Goal: Check status: Check status

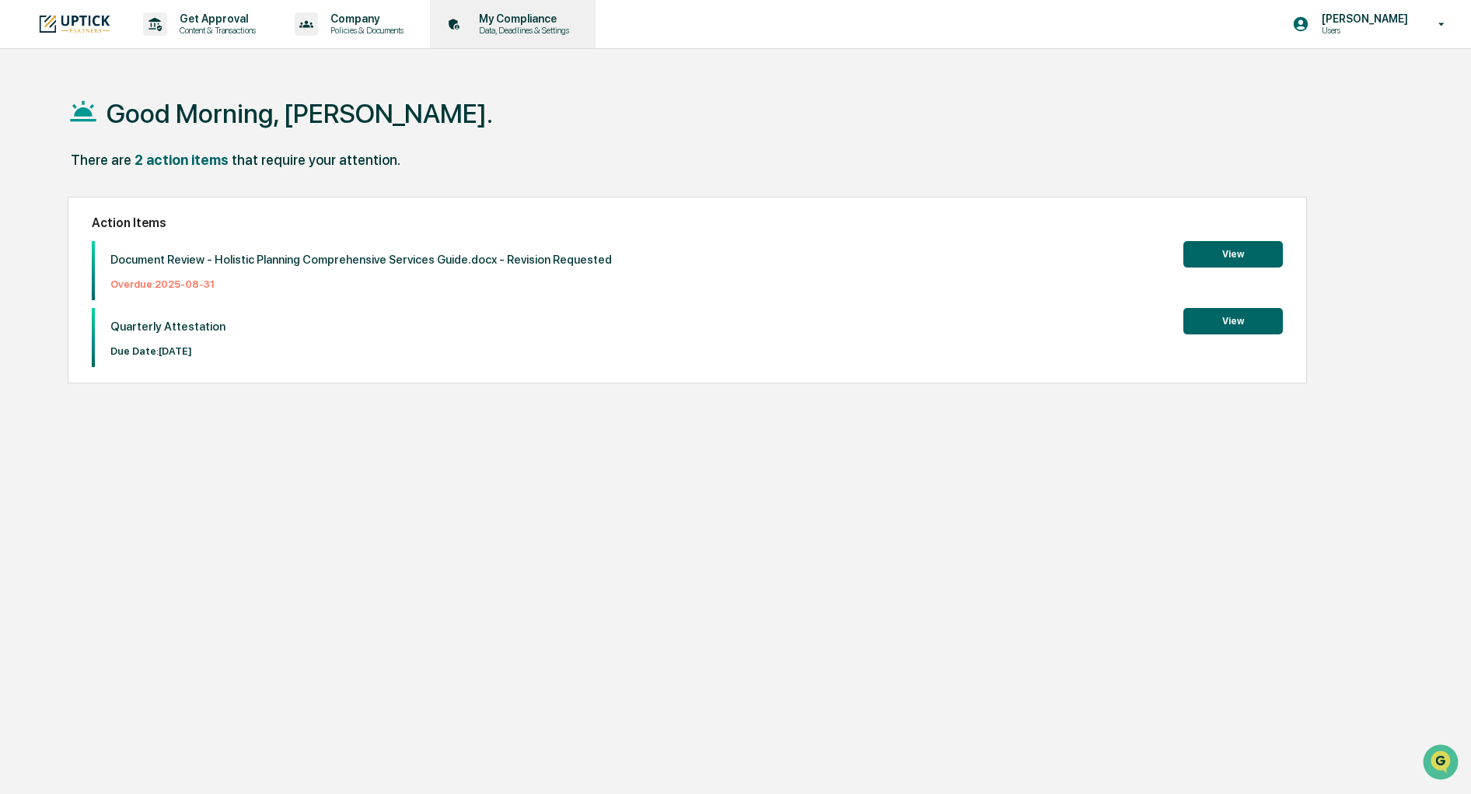
click at [526, 25] on p "Data, Deadlines & Settings" at bounding box center [521, 30] width 110 height 11
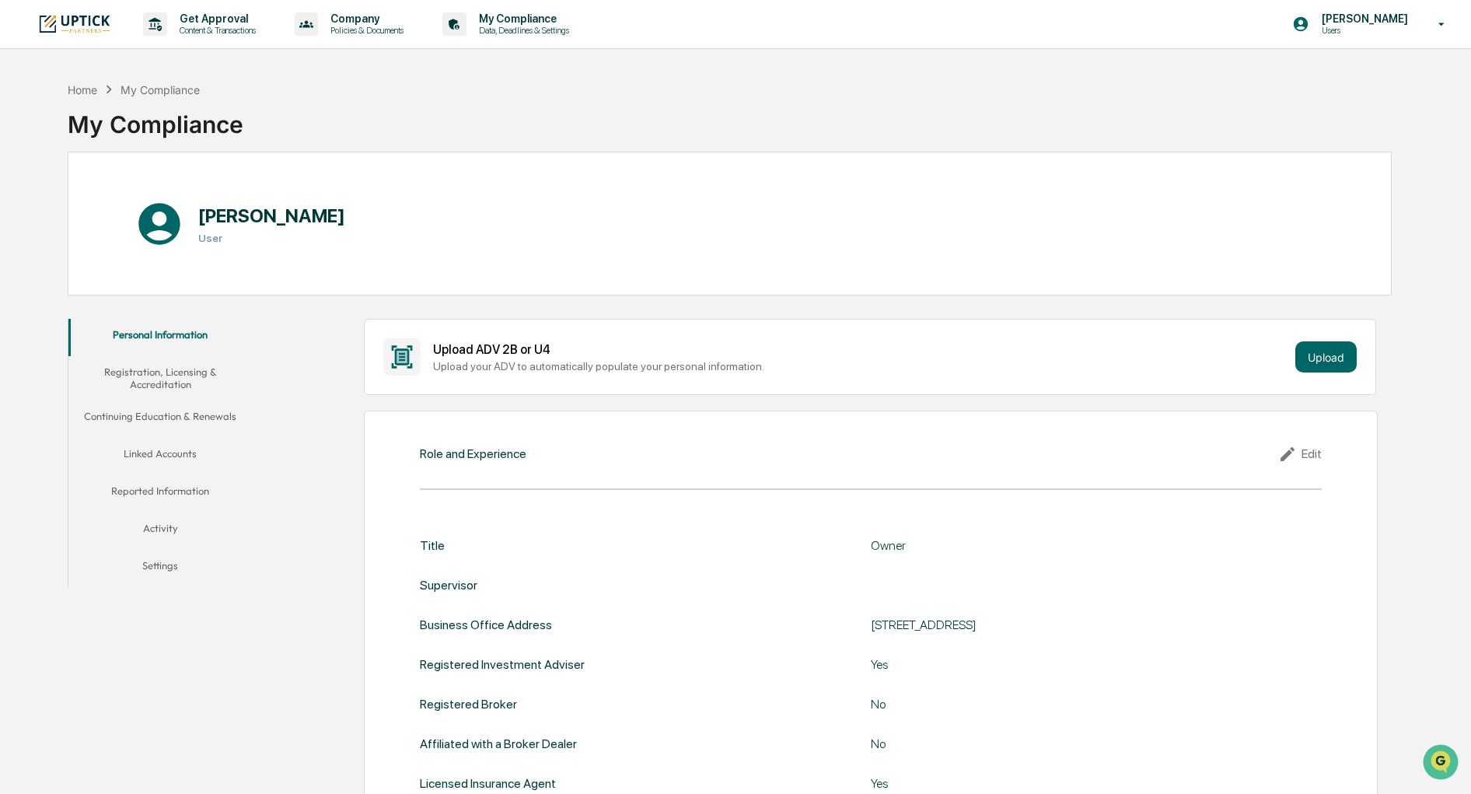
click at [194, 411] on button "Continuing Education & Renewals" at bounding box center [160, 418] width 184 height 37
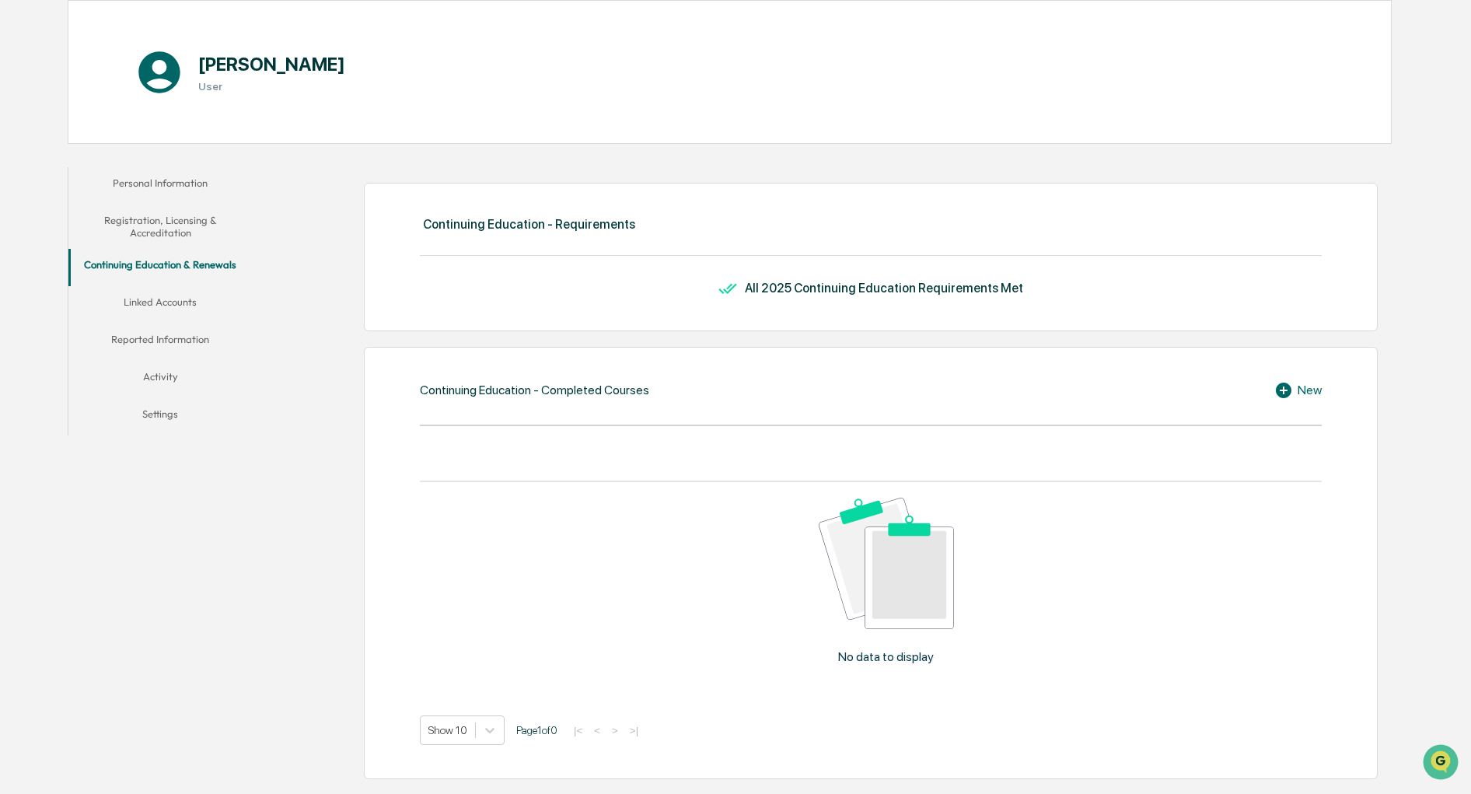
scroll to position [152, 0]
click at [167, 215] on button "Registration, Licensing & Accreditation" at bounding box center [160, 226] width 184 height 44
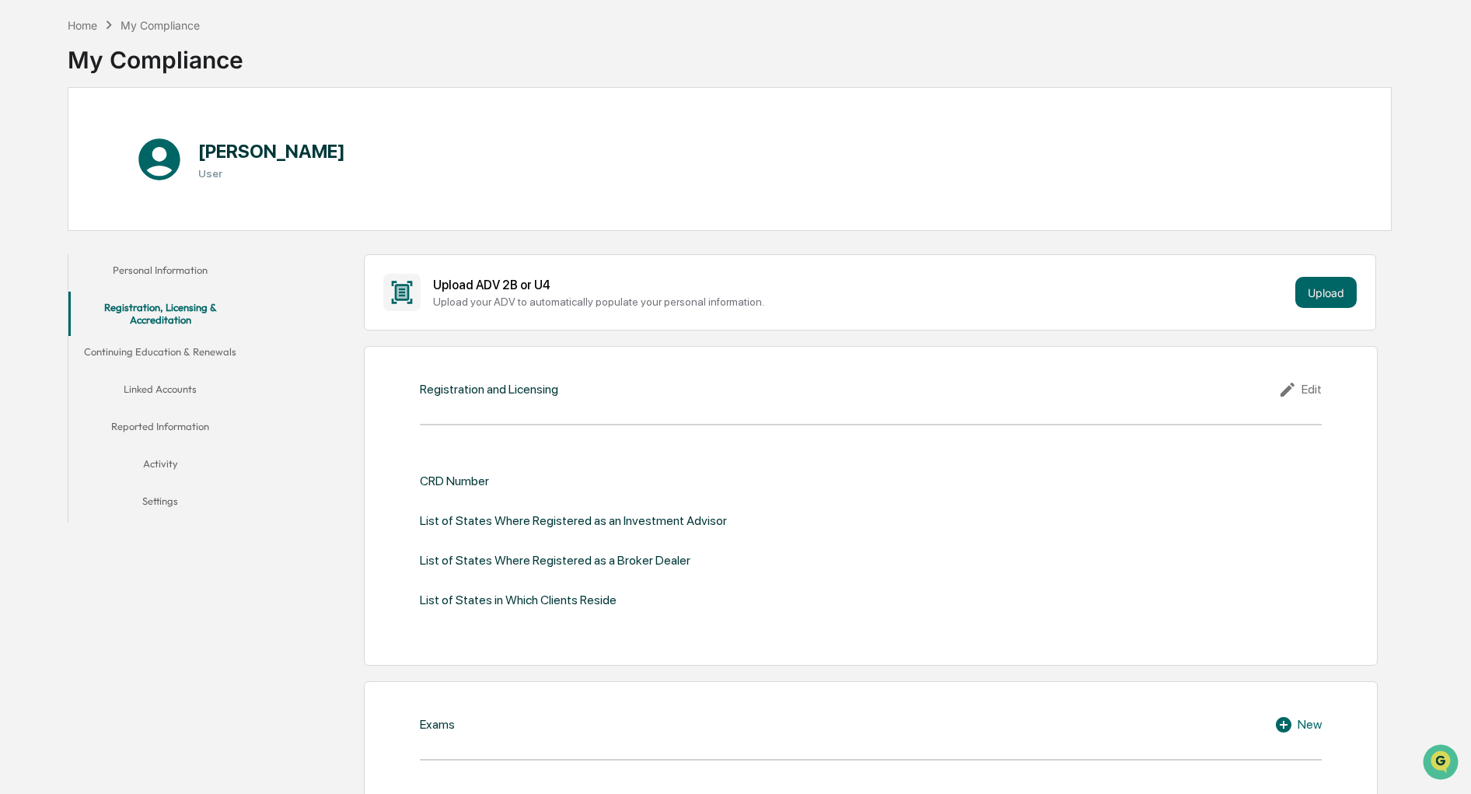
scroll to position [64, 0]
click at [152, 356] on button "Continuing Education & Renewals" at bounding box center [160, 355] width 184 height 37
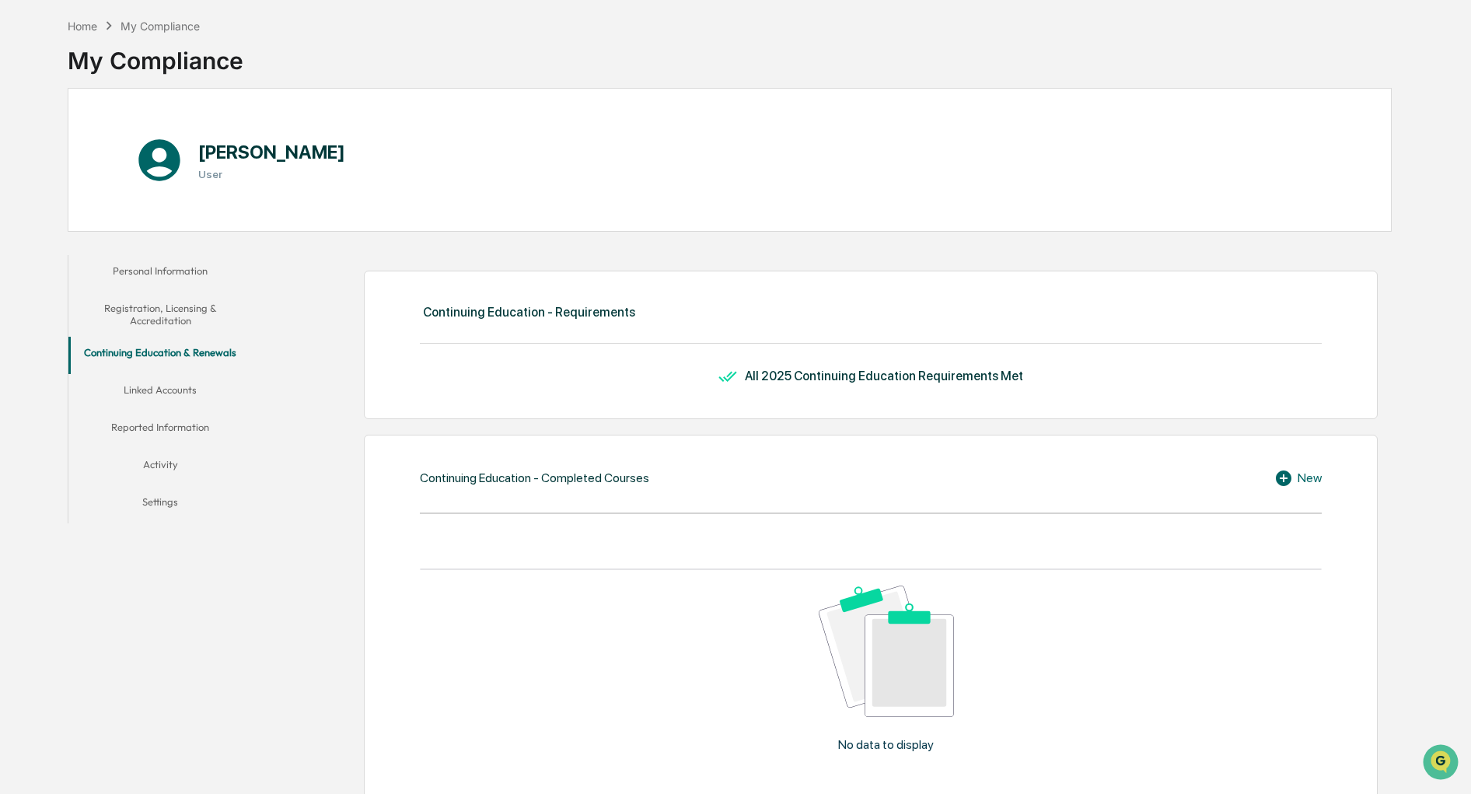
click at [162, 419] on button "Reported Information" at bounding box center [160, 429] width 184 height 37
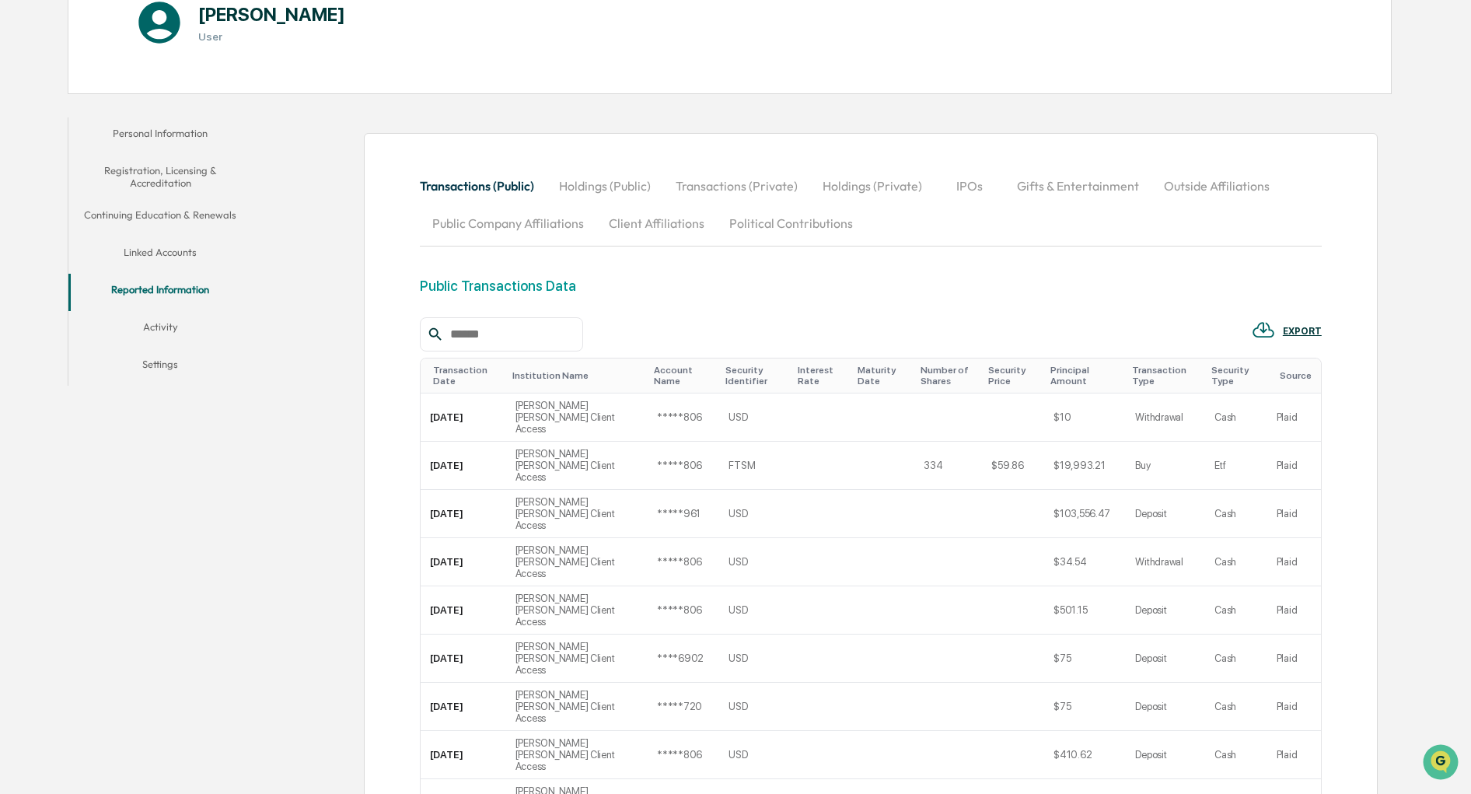
scroll to position [201, 0]
click at [147, 247] on button "Linked Accounts" at bounding box center [160, 255] width 184 height 37
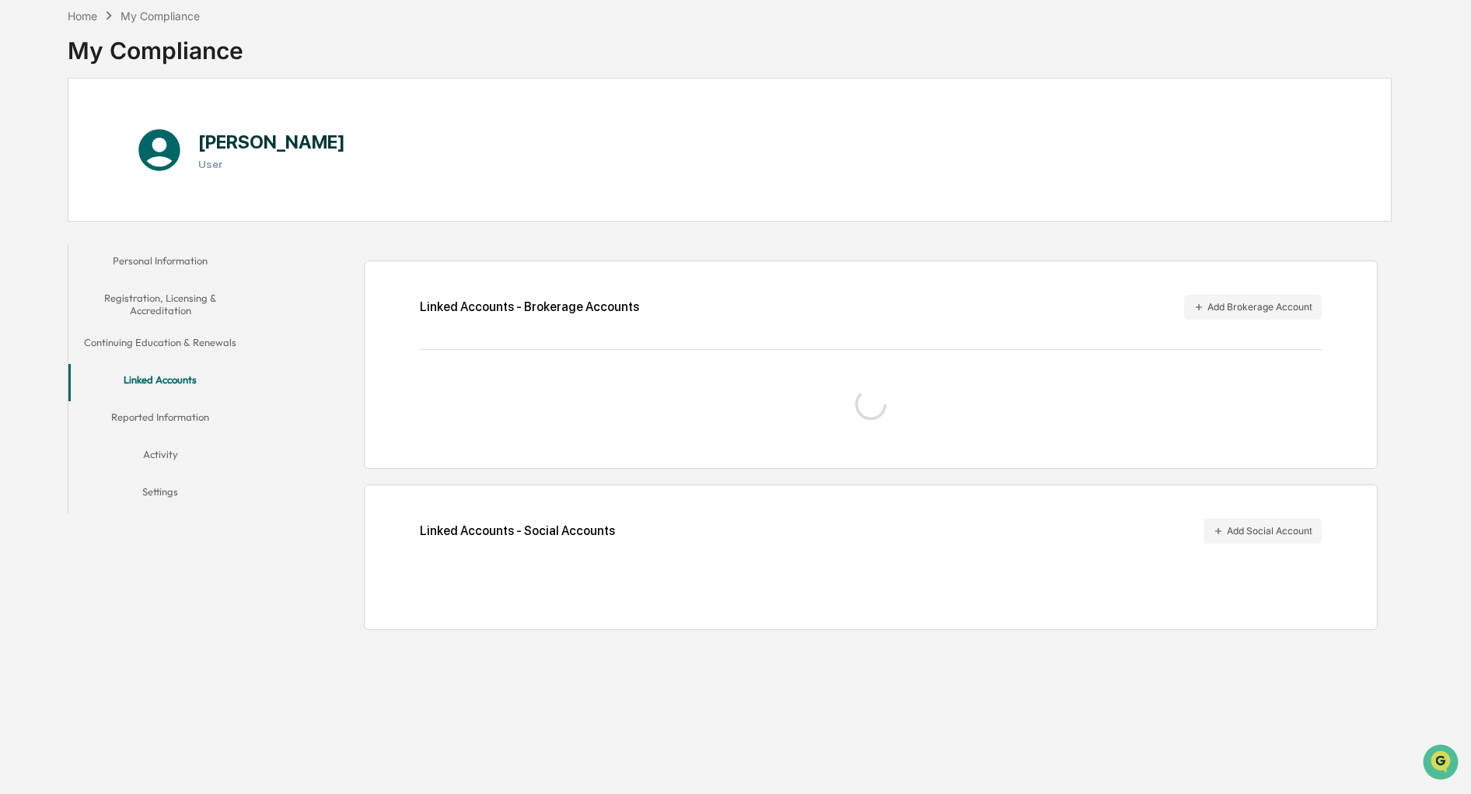
scroll to position [74, 0]
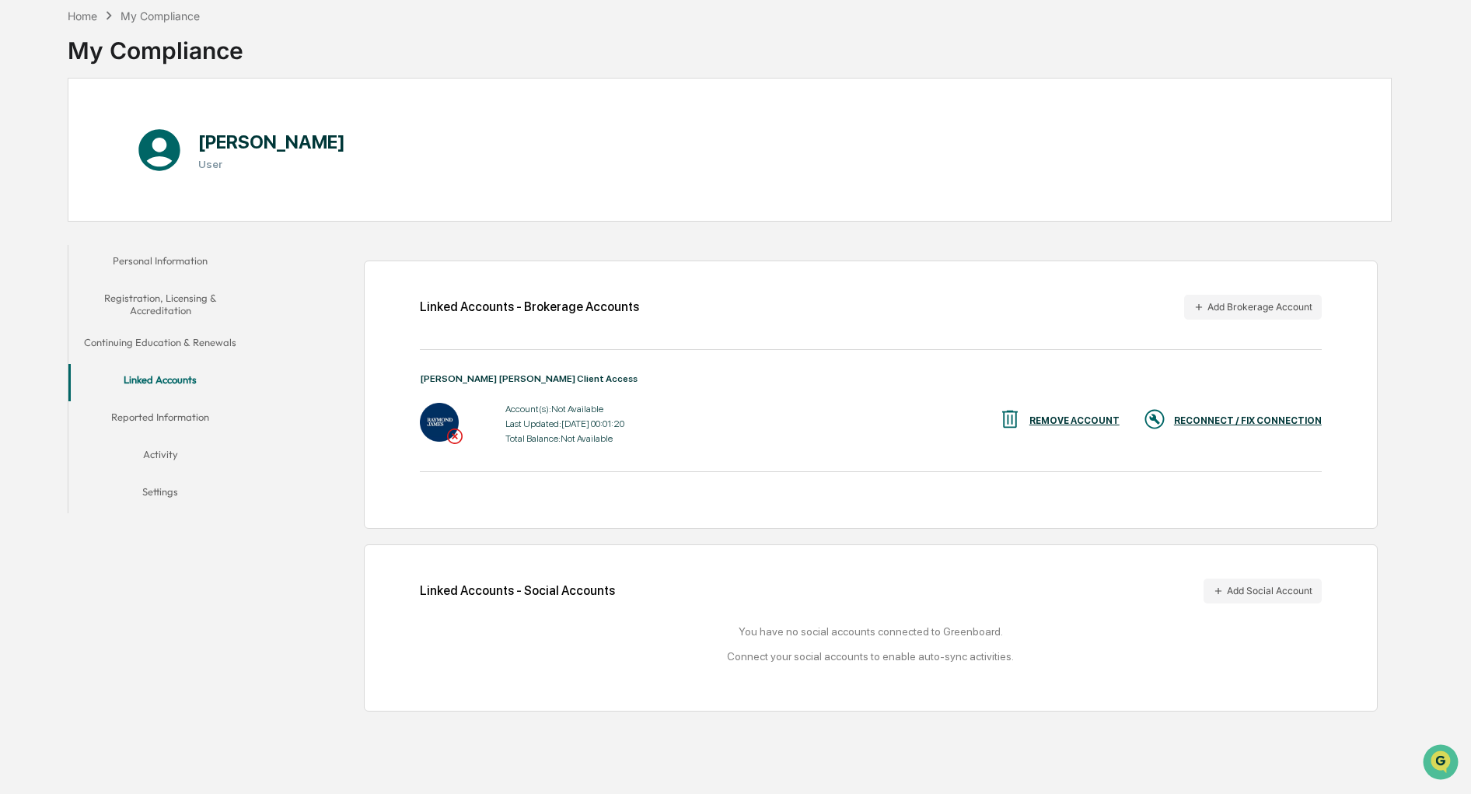
click at [1232, 418] on div "RECONNECT / FIX CONNECTION" at bounding box center [1248, 420] width 148 height 11
click at [169, 451] on button "Activity" at bounding box center [160, 456] width 184 height 37
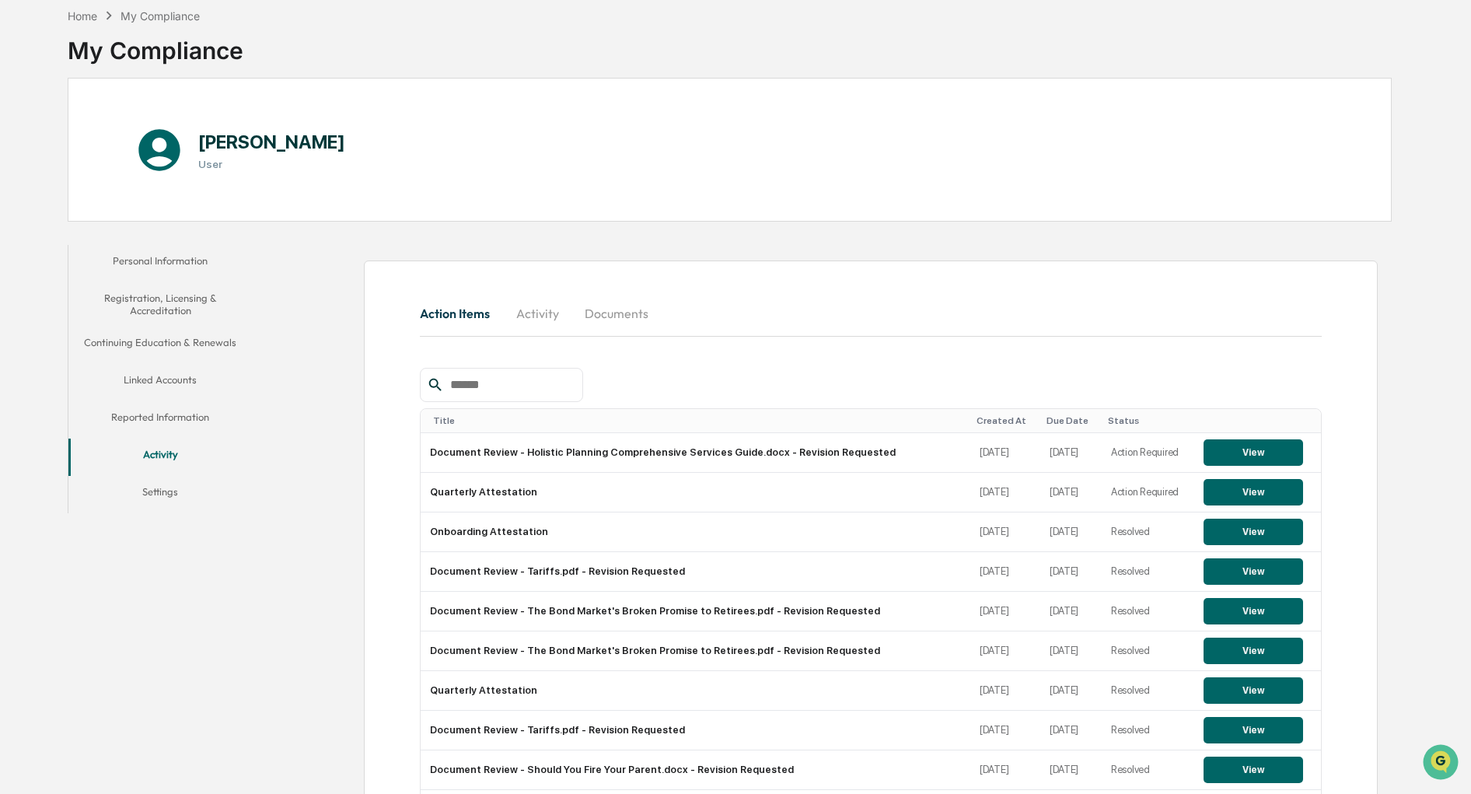
click at [173, 407] on button "Reported Information" at bounding box center [160, 419] width 184 height 37
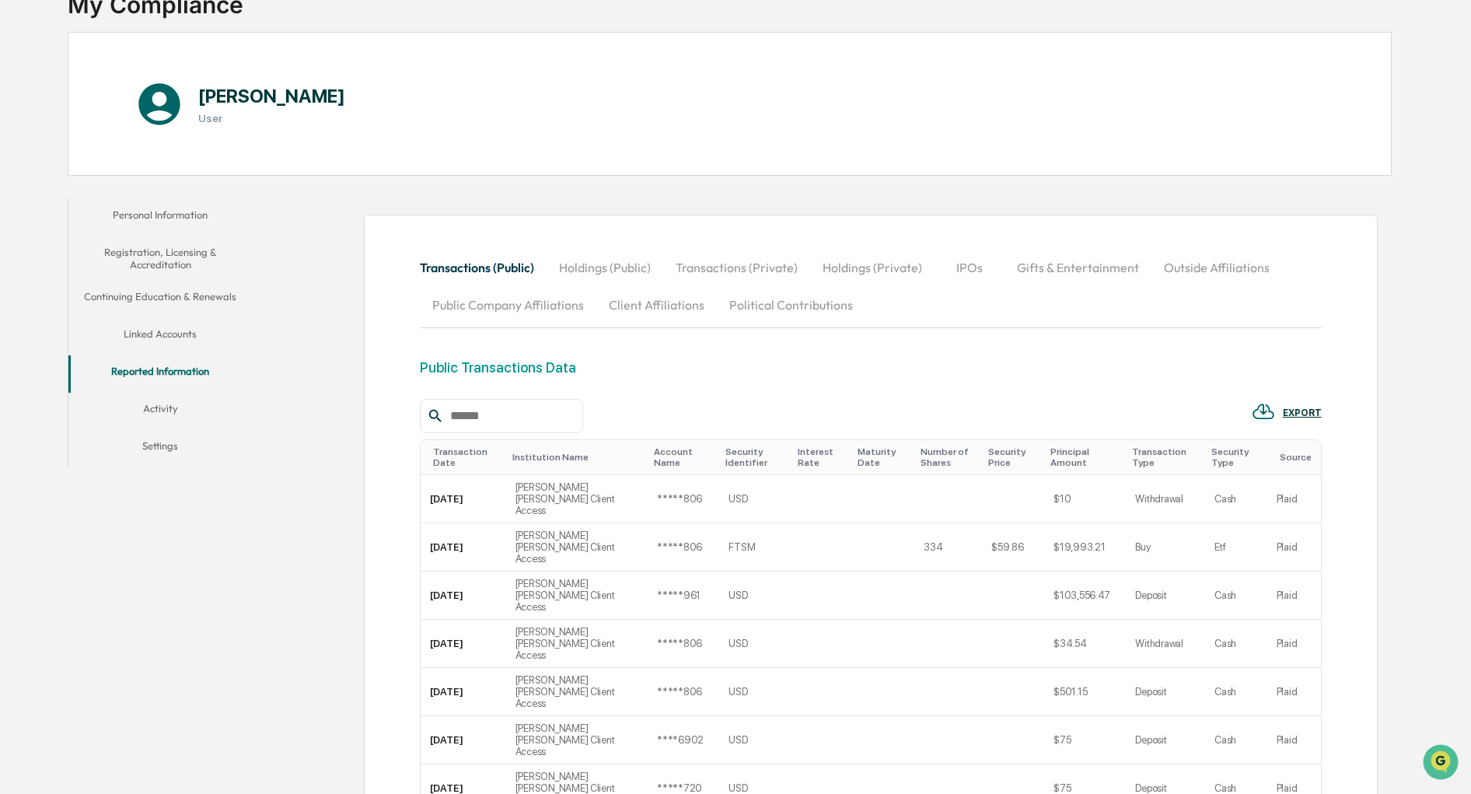
click at [580, 259] on button "Holdings (Public)" at bounding box center [604, 267] width 117 height 37
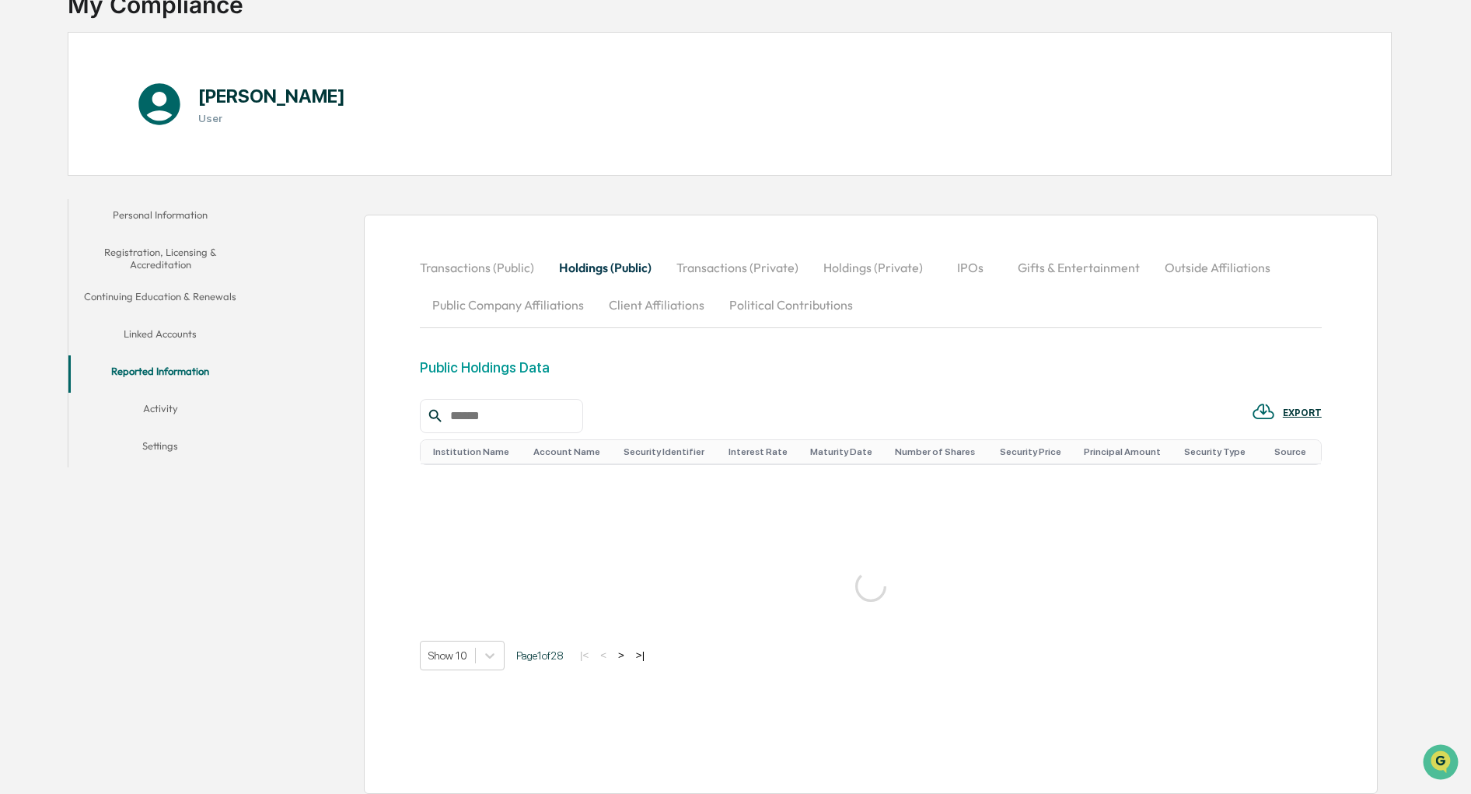
scroll to position [119, 0]
